Goal: Information Seeking & Learning: Learn about a topic

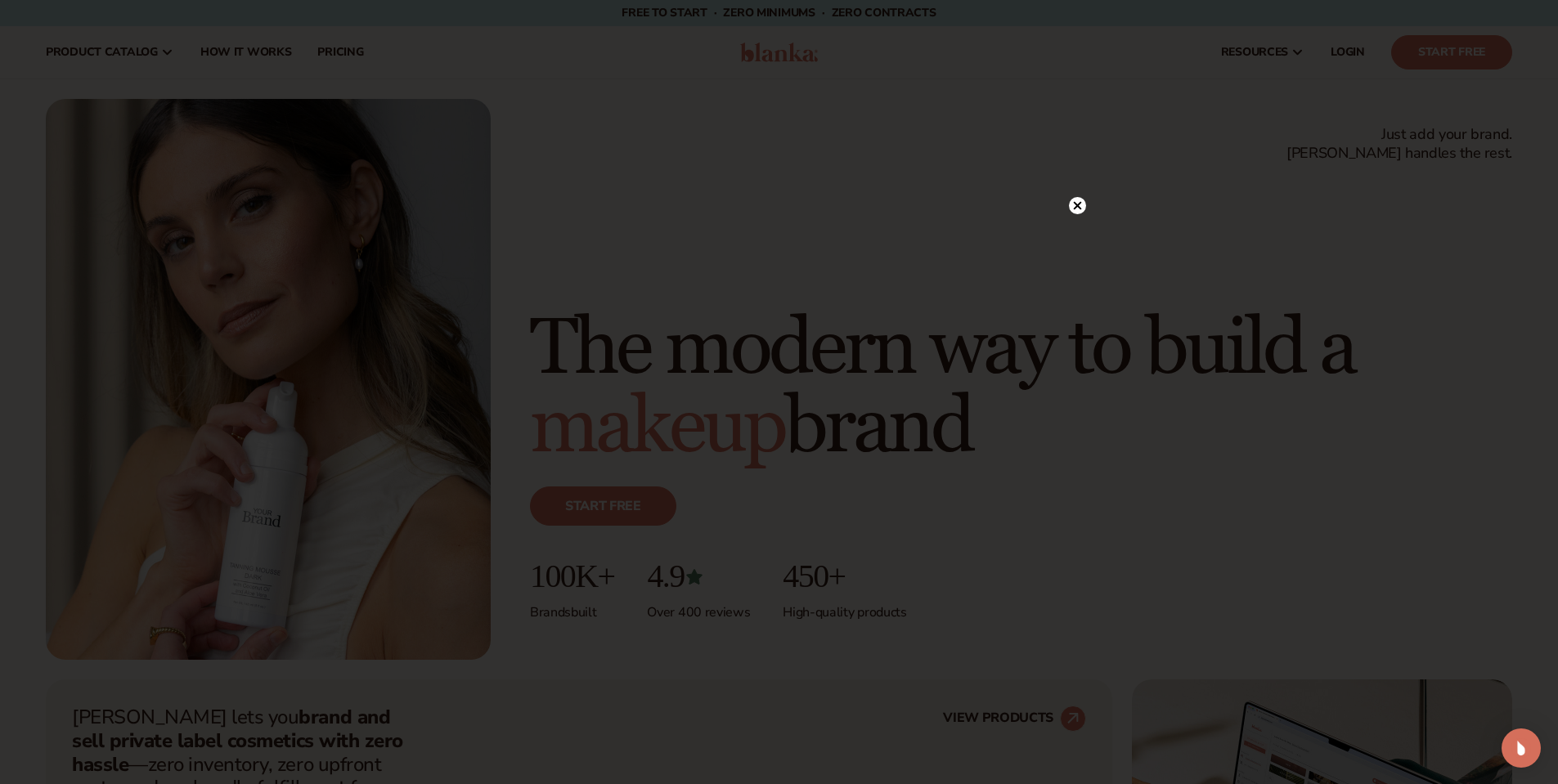
click at [1082, 202] on circle at bounding box center [1077, 205] width 17 height 17
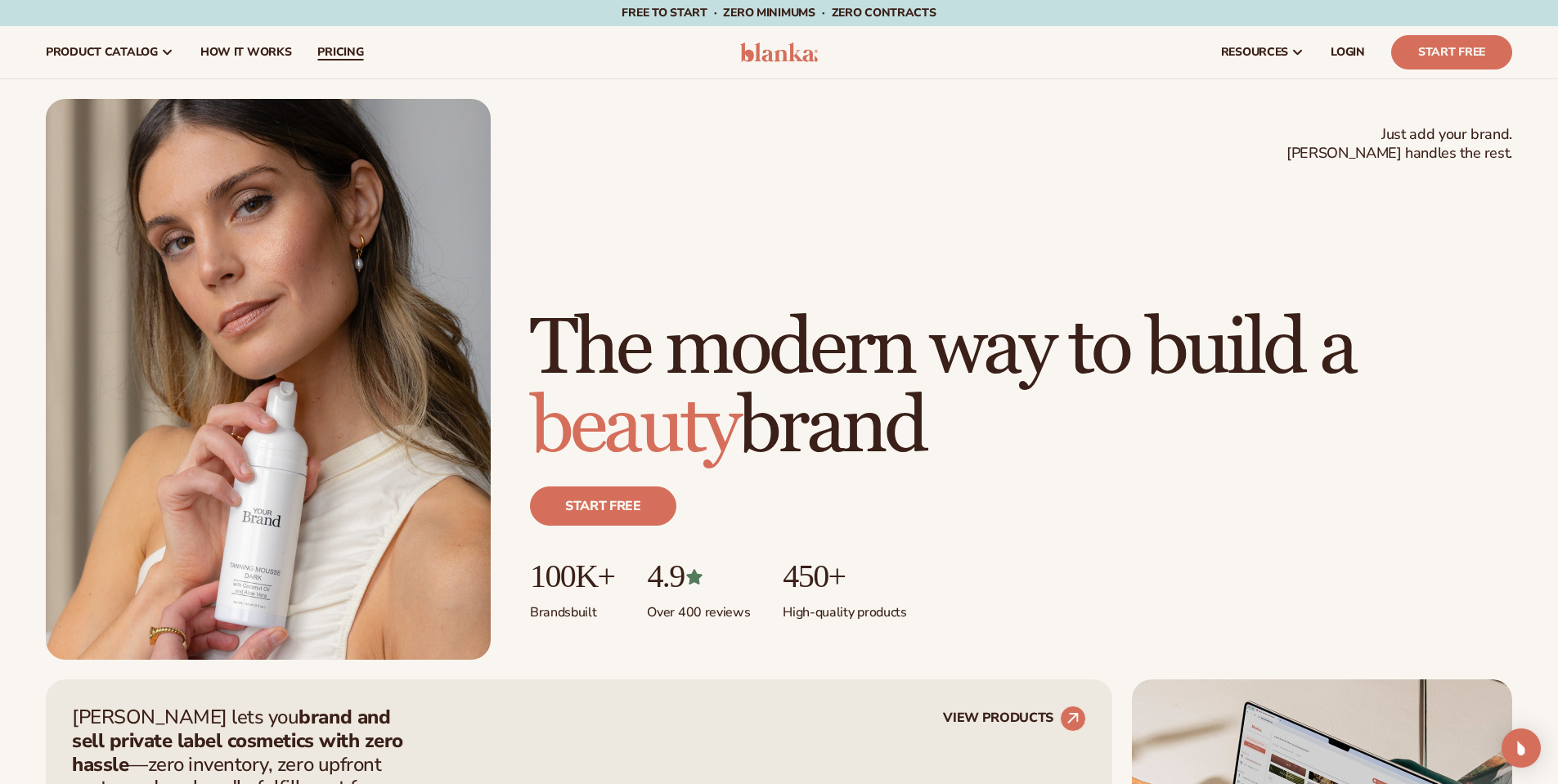
click at [328, 56] on span "pricing" at bounding box center [340, 52] width 46 height 13
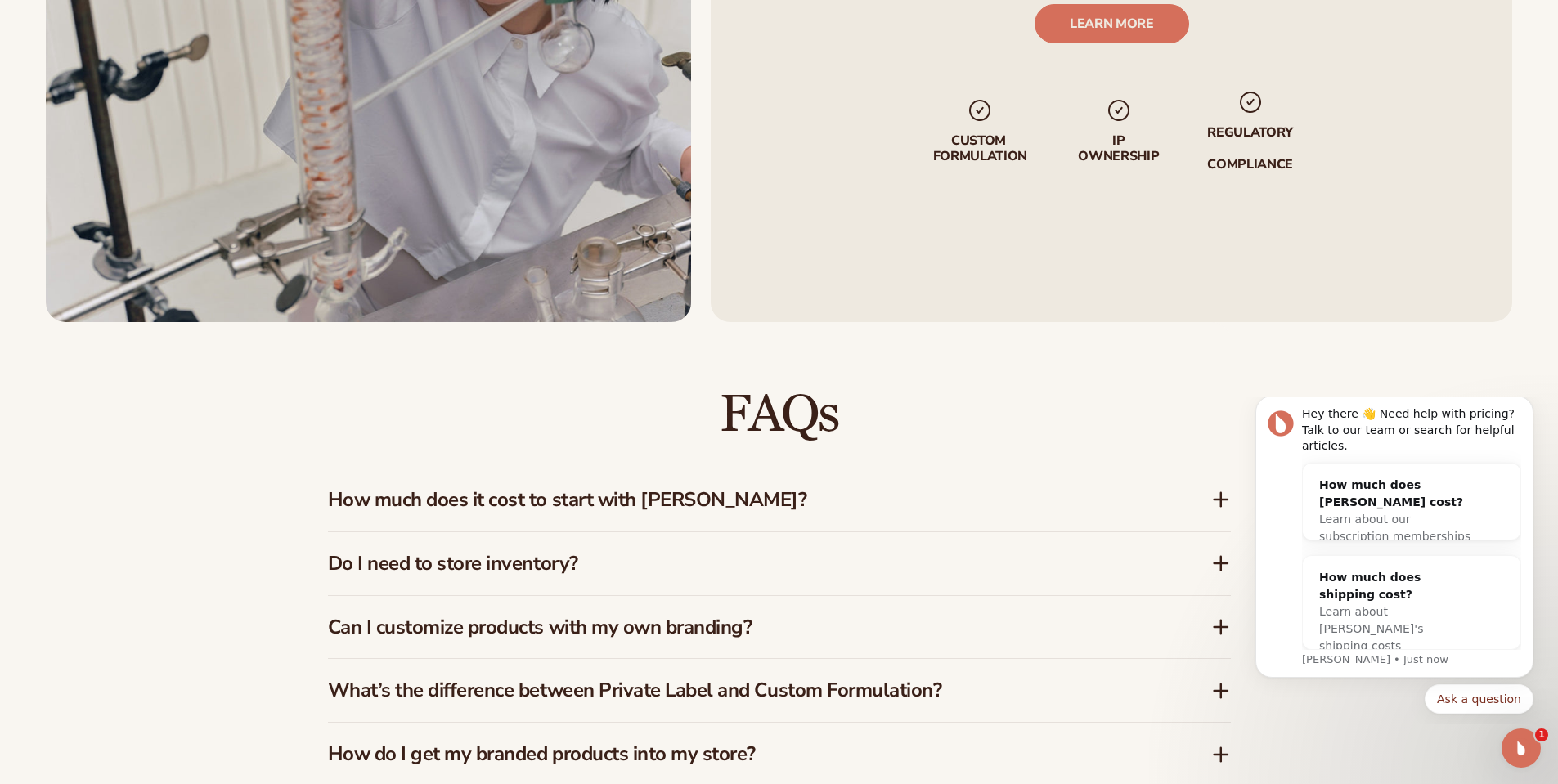
scroll to position [2355, 0]
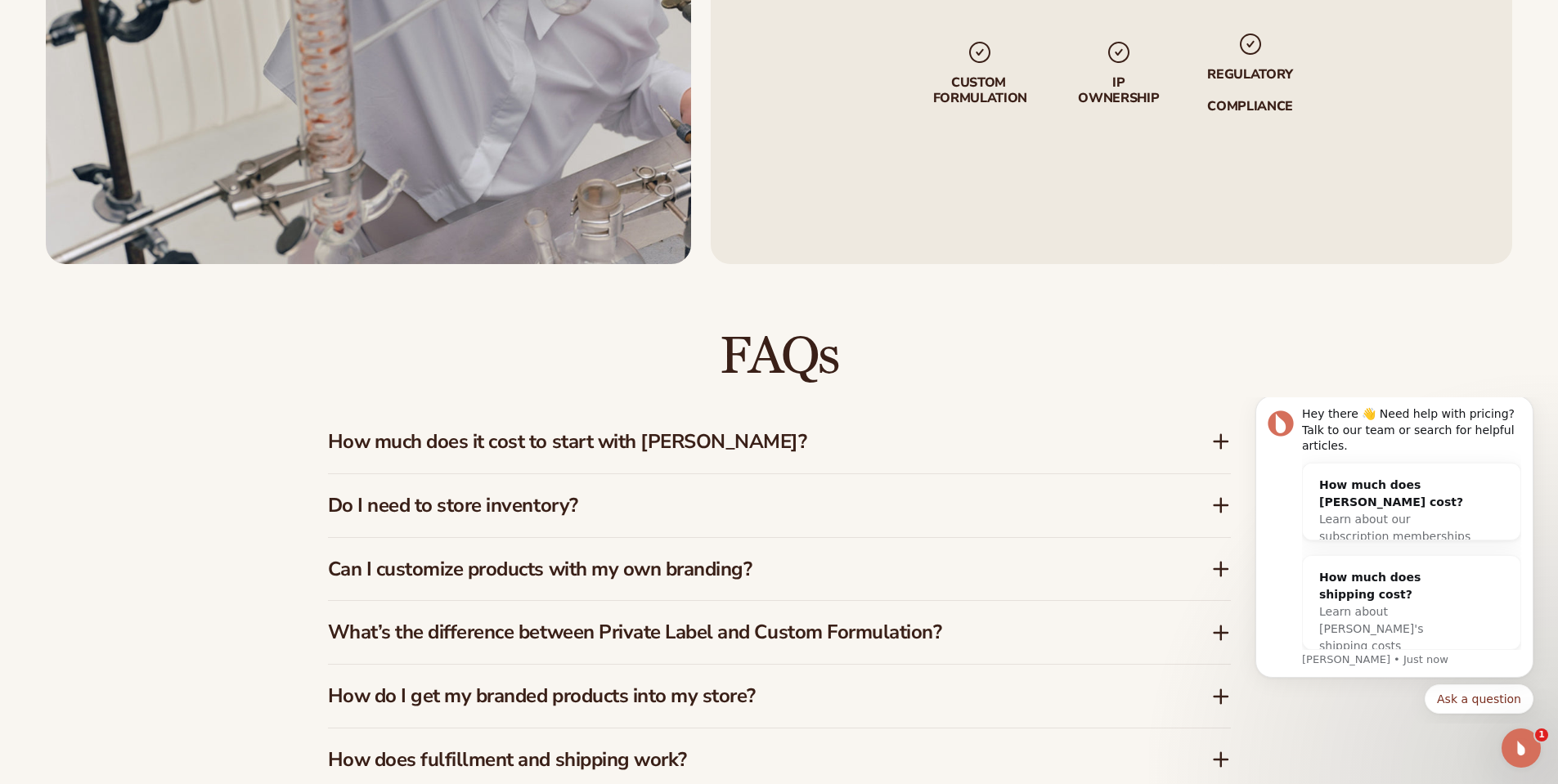
click at [713, 508] on h3 "Do I need to store inventory?" at bounding box center [744, 506] width 834 height 24
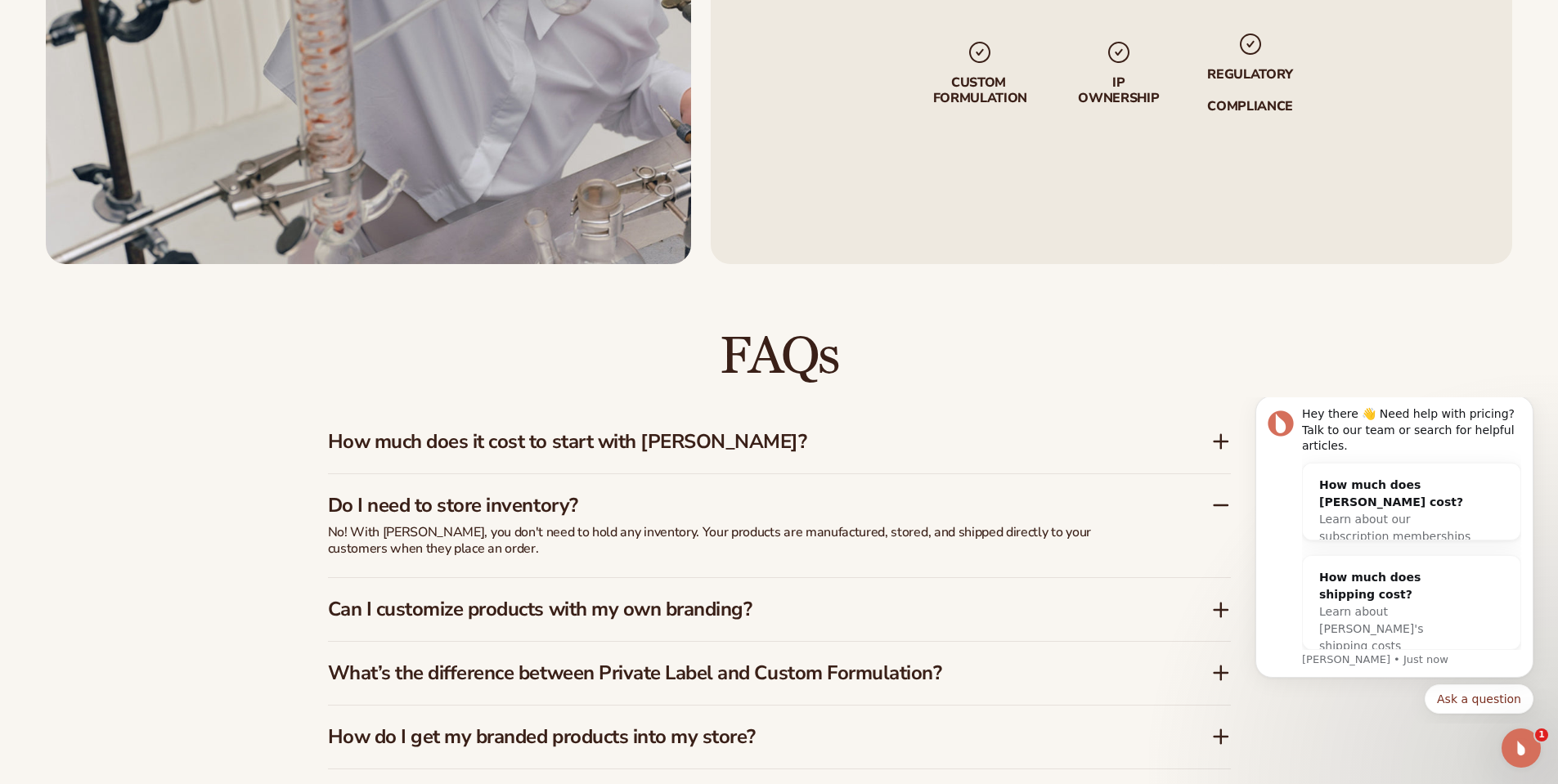
click at [664, 498] on h3 "Do I need to store inventory?" at bounding box center [744, 506] width 834 height 24
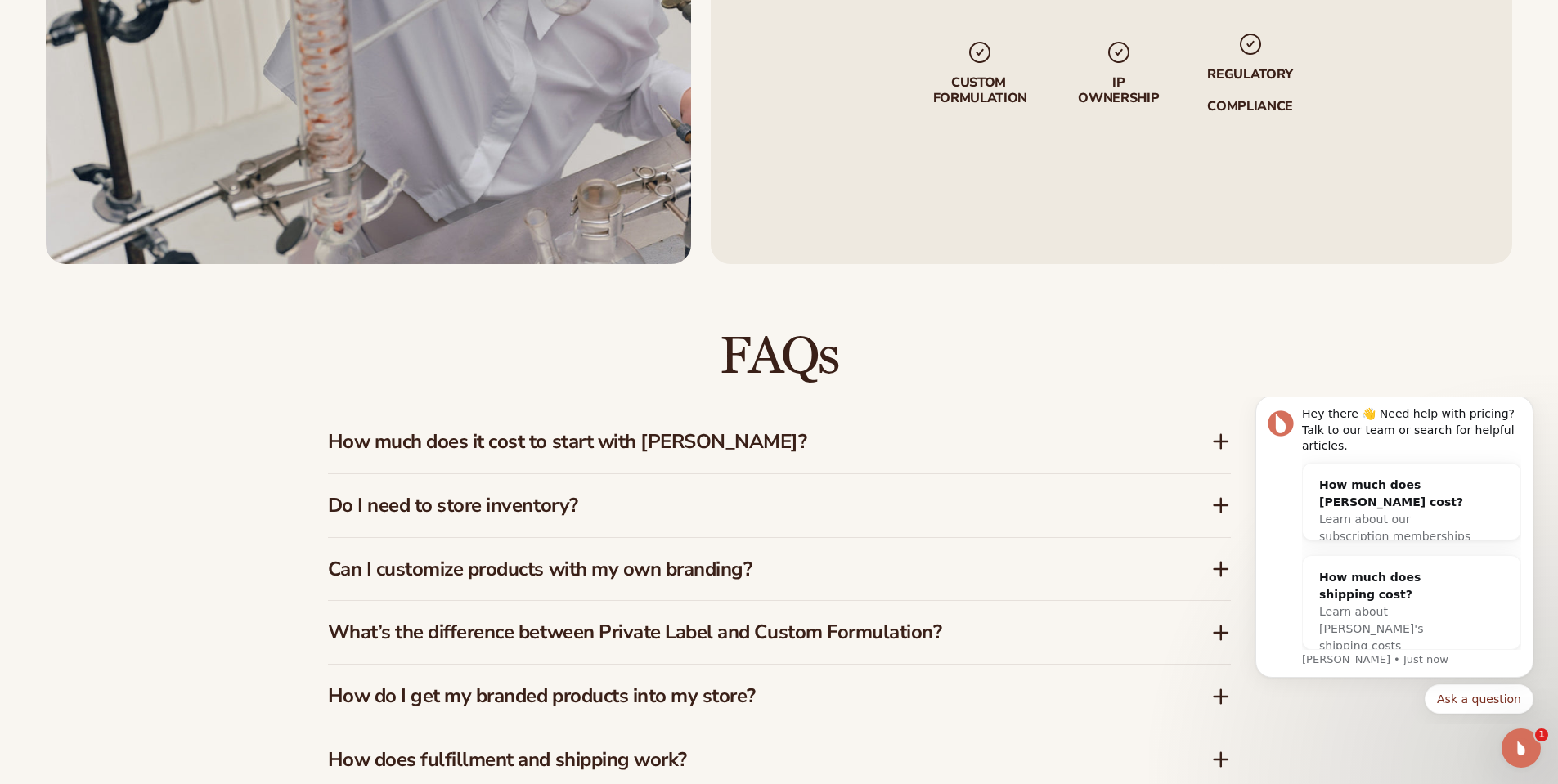
click at [838, 577] on h3 "Can I customize products with my own branding?" at bounding box center [744, 570] width 834 height 24
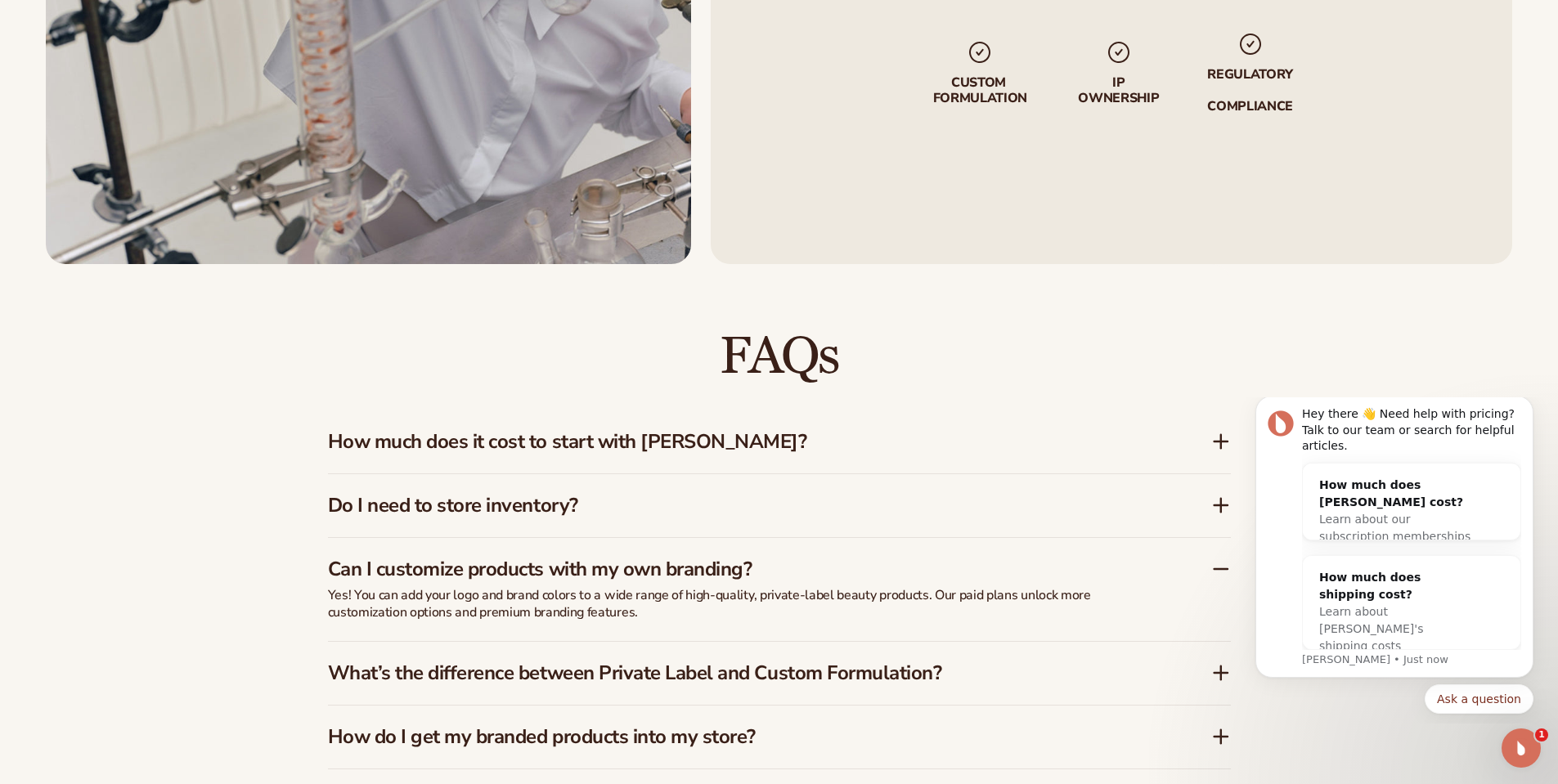
click at [838, 577] on h3 "Can I customize products with my own branding?" at bounding box center [744, 570] width 834 height 24
